Goal: Transaction & Acquisition: Book appointment/travel/reservation

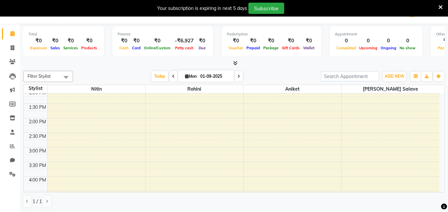
scroll to position [166, 0]
click at [275, 132] on div "8:00 AM 8:30 AM 9:00 AM 9:30 AM 10:00 AM 10:30 AM 11:00 AM 11:30 AM 12:00 PM 12…" at bounding box center [232, 132] width 416 height 408
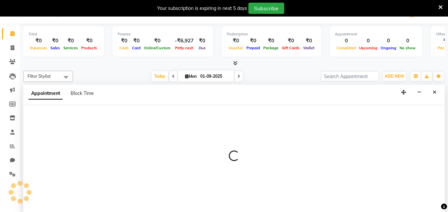
select select "51857"
select select "900"
select select "tentative"
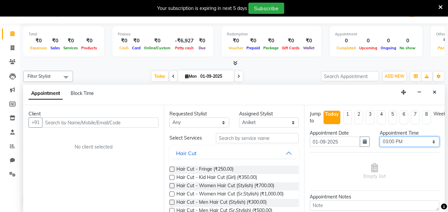
drag, startPoint x: 428, startPoint y: 146, endPoint x: 424, endPoint y: 144, distance: 4.7
click at [425, 144] on select "Select 09:00 AM 09:15 AM 09:30 AM 09:45 AM 10:00 AM 10:15 AM 10:30 AM 10:45 AM …" at bounding box center [409, 142] width 60 height 10
select select "870"
click at [379, 137] on select "Select 09:00 AM 09:15 AM 09:30 AM 09:45 AM 10:00 AM 10:15 AM 10:30 AM 10:45 AM …" at bounding box center [409, 142] width 60 height 10
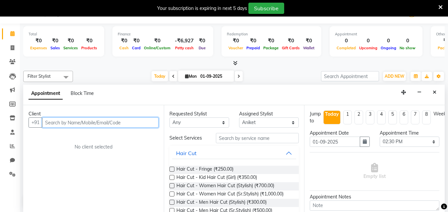
click at [113, 122] on input "text" at bounding box center [100, 123] width 116 height 10
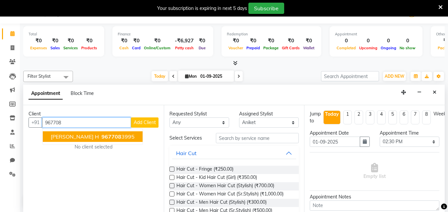
click at [101, 138] on span "967708" at bounding box center [111, 137] width 20 height 7
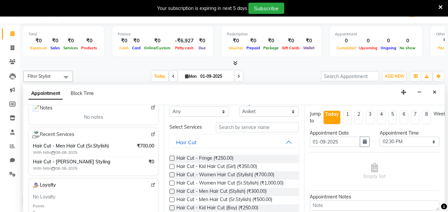
scroll to position [0, 0]
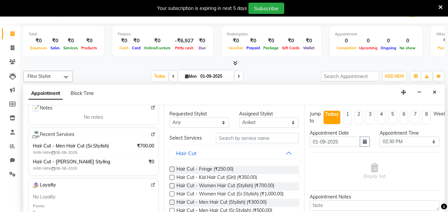
type input "9677083995"
click at [289, 123] on select "Select [PERSON_NAME] [PERSON_NAME] [PERSON_NAME]" at bounding box center [269, 123] width 60 height 10
select select "31468"
click at [239, 118] on select "Select [PERSON_NAME] [PERSON_NAME] [PERSON_NAME]" at bounding box center [269, 123] width 60 height 10
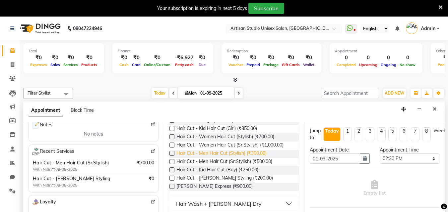
scroll to position [66, 0]
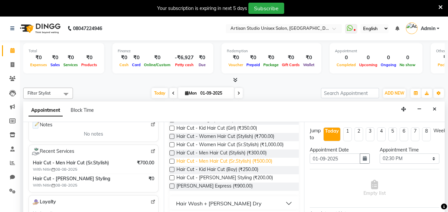
click at [257, 163] on span "Hair Cut - Men Hair Cut (Sr.Stylish) (₹500.00)" at bounding box center [224, 162] width 96 height 8
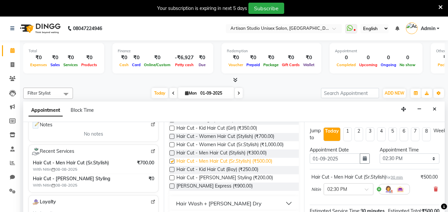
checkbox input "false"
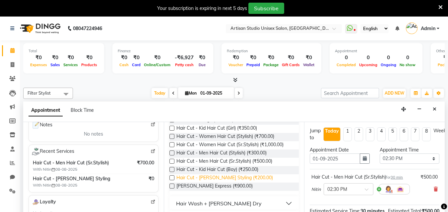
click at [238, 180] on span "Hair Cut - [PERSON_NAME] Styling (₹200.00)" at bounding box center [224, 179] width 96 height 8
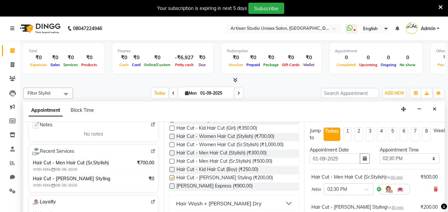
checkbox input "false"
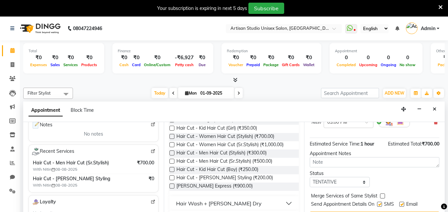
scroll to position [102, 0]
click at [381, 202] on label at bounding box center [379, 204] width 5 height 5
click at [381, 203] on input "checkbox" at bounding box center [379, 205] width 4 height 4
click at [379, 202] on label at bounding box center [379, 204] width 5 height 5
click at [379, 203] on input "checkbox" at bounding box center [379, 205] width 4 height 4
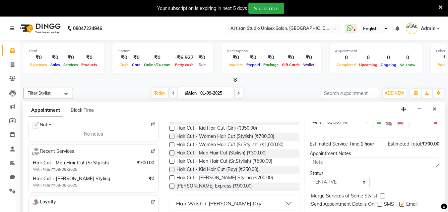
checkbox input "true"
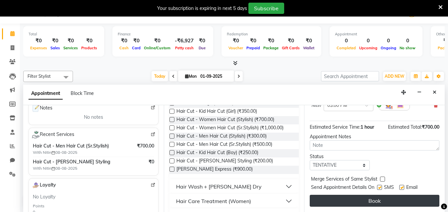
click at [379, 195] on button "Book" at bounding box center [375, 201] width 130 height 12
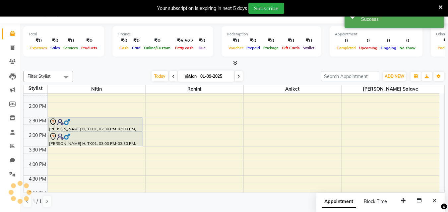
scroll to position [0, 0]
